Goal: Task Accomplishment & Management: Use online tool/utility

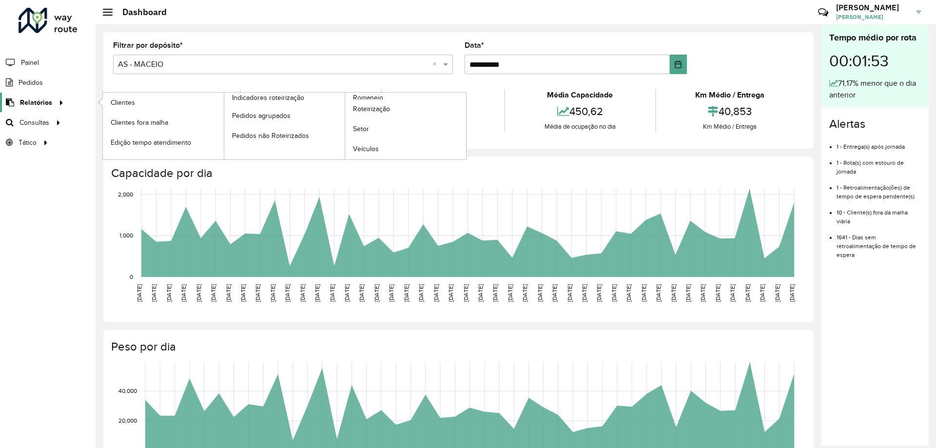
click at [50, 99] on span "Relatórios" at bounding box center [36, 102] width 32 height 10
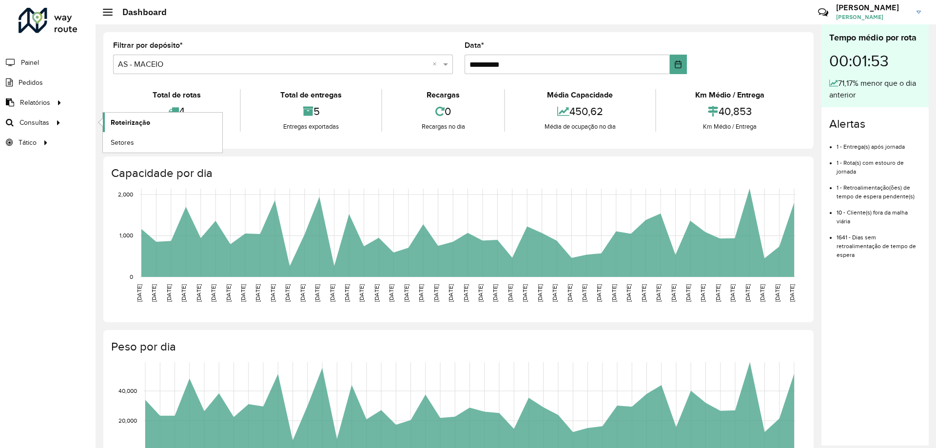
click at [118, 123] on span "Roteirização" at bounding box center [130, 122] width 39 height 10
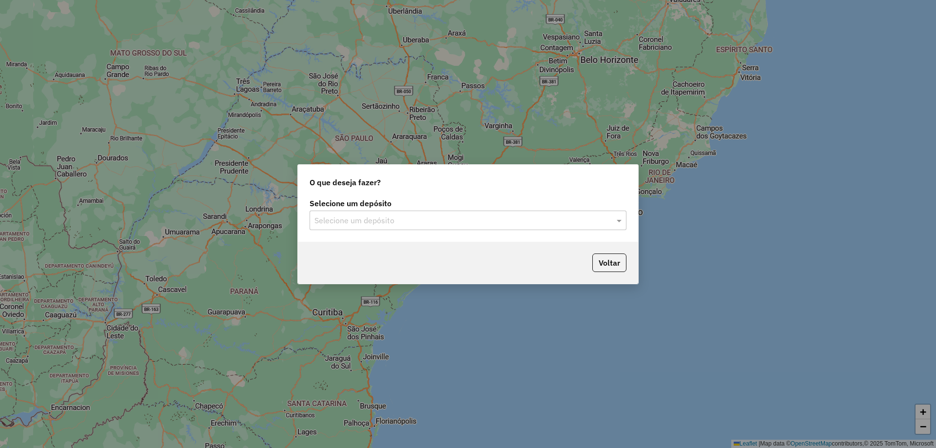
click at [482, 227] on div "Selecione um depósito" at bounding box center [467, 220] width 317 height 19
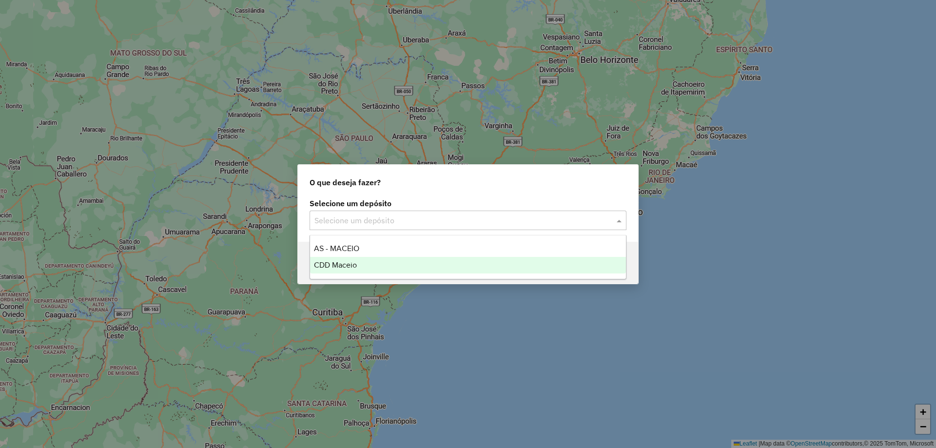
click at [380, 263] on div "CDD Maceio" at bounding box center [468, 265] width 316 height 17
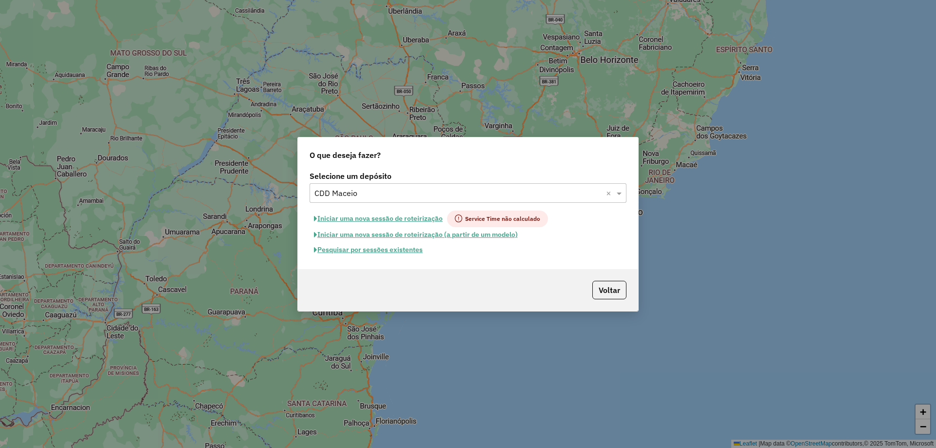
click at [373, 249] on button "Pesquisar por sessões existentes" at bounding box center [367, 249] width 117 height 15
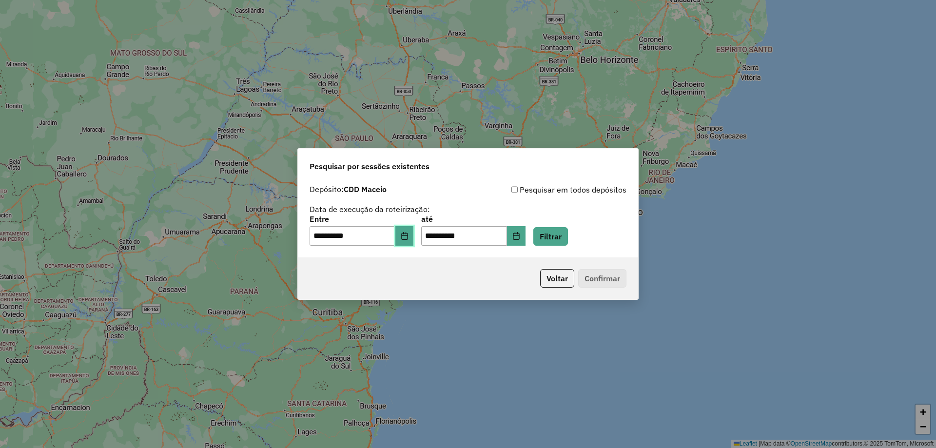
click at [412, 240] on button "Choose Date" at bounding box center [404, 235] width 19 height 19
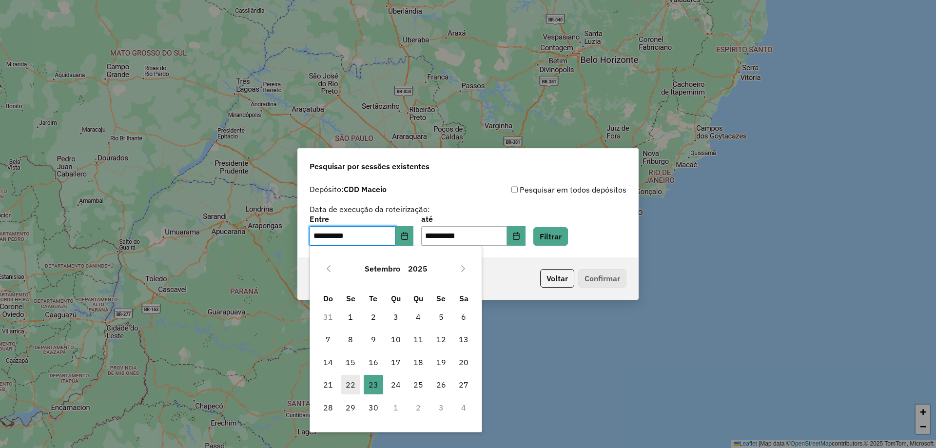
click at [353, 383] on span "22" at bounding box center [350, 384] width 19 height 19
type input "**********"
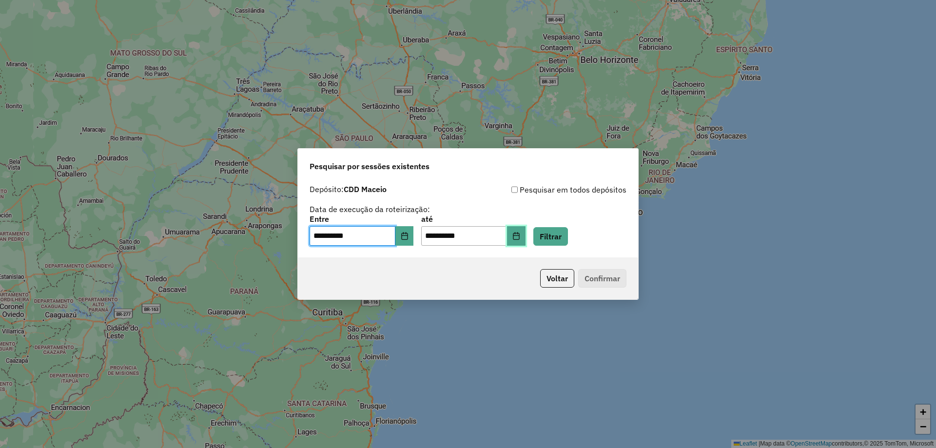
click at [520, 234] on icon "Choose Date" at bounding box center [516, 236] width 8 height 8
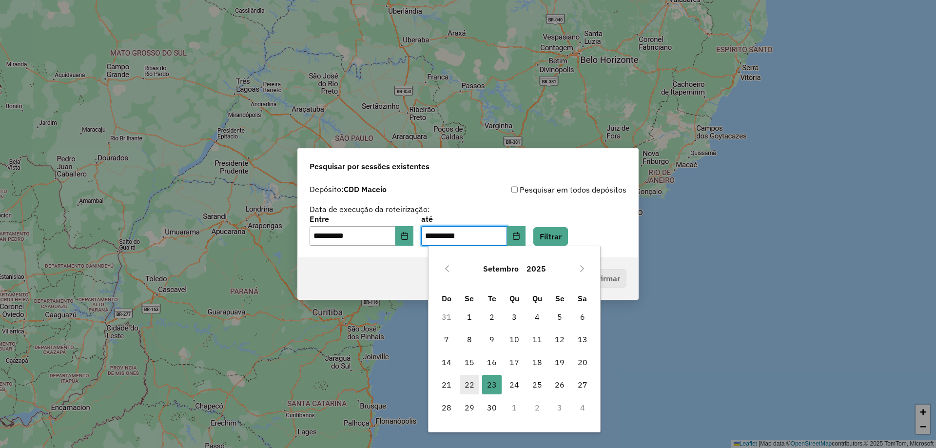
click at [473, 382] on span "22" at bounding box center [469, 384] width 19 height 19
type input "**********"
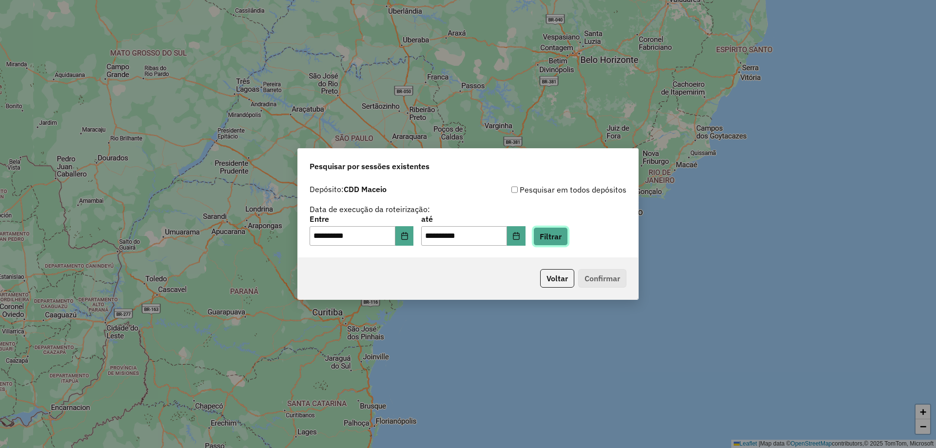
click at [555, 237] on button "Filtrar" at bounding box center [550, 236] width 35 height 19
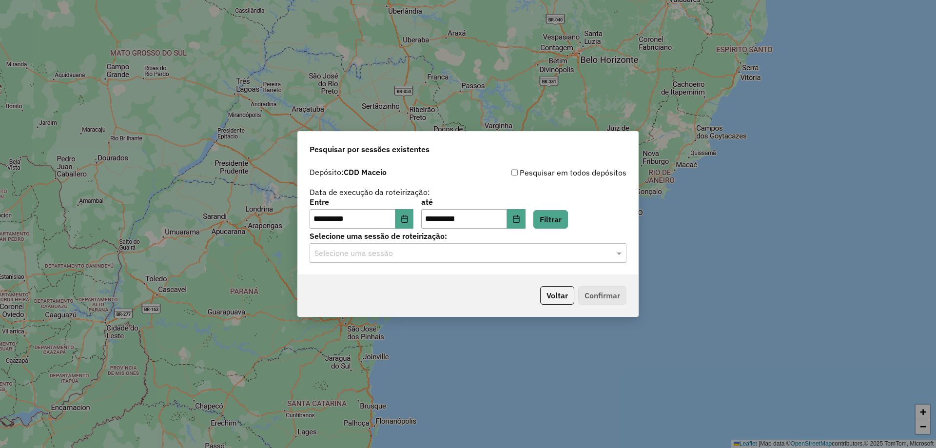
click at [520, 257] on input "text" at bounding box center [457, 254] width 287 height 12
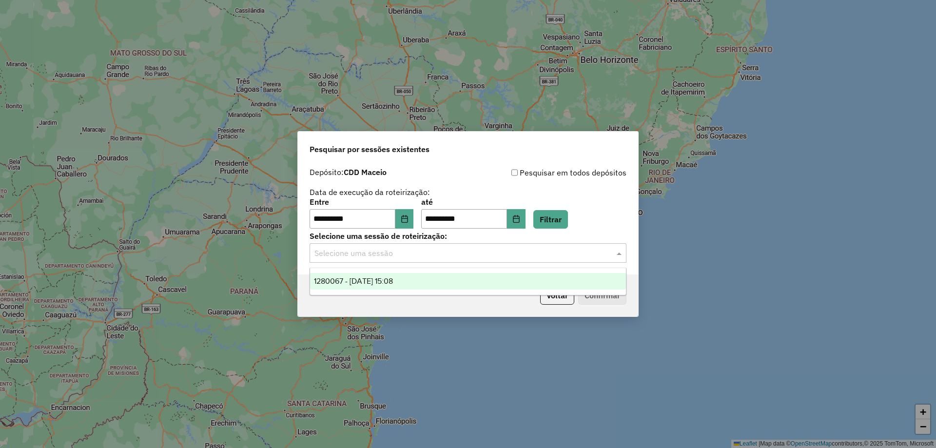
click at [477, 278] on div "1280067 - 22/09/2025 15:08" at bounding box center [468, 281] width 316 height 17
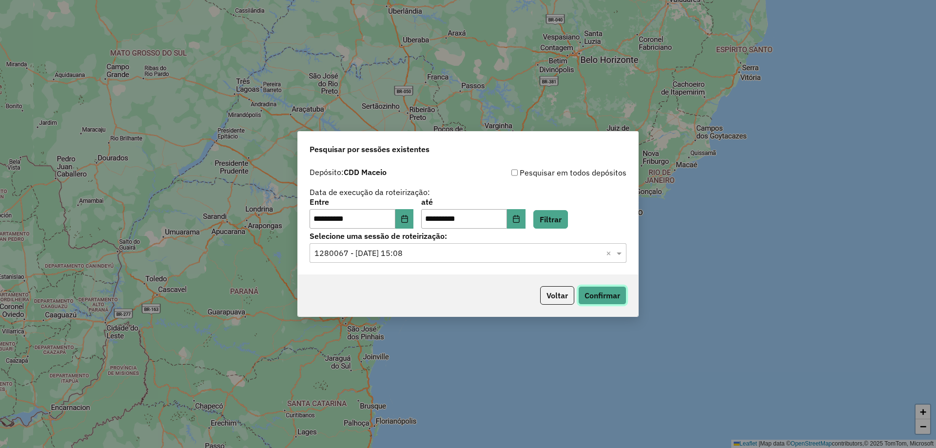
click at [600, 294] on button "Confirmar" at bounding box center [602, 295] width 48 height 19
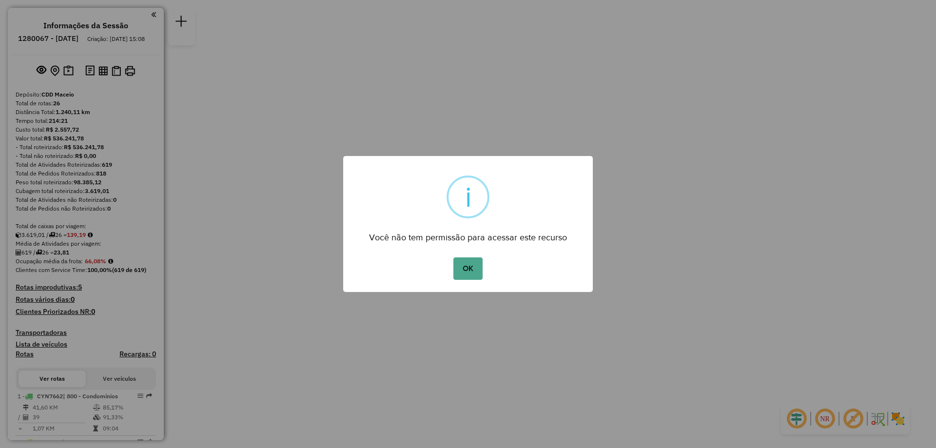
click at [451, 266] on div "OK No Cancel" at bounding box center [467, 268] width 249 height 27
click at [459, 267] on button "OK" at bounding box center [467, 268] width 29 height 22
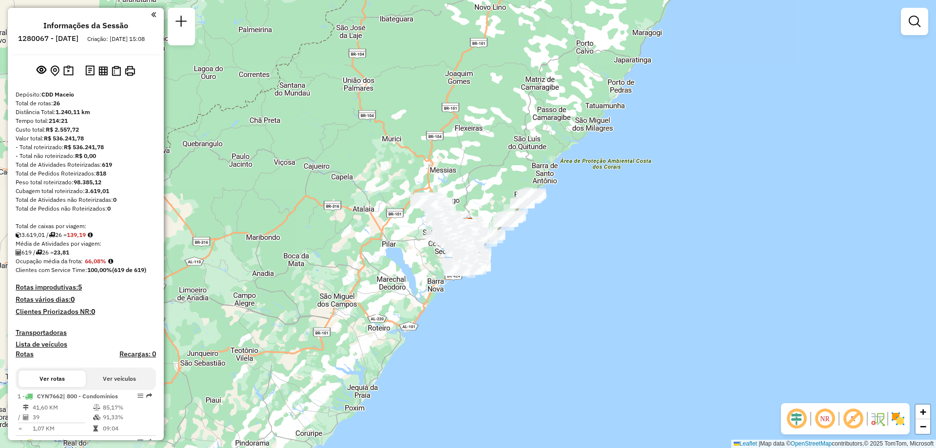
click at [826, 422] on em at bounding box center [824, 418] width 23 height 23
